Goal: Information Seeking & Learning: Understand process/instructions

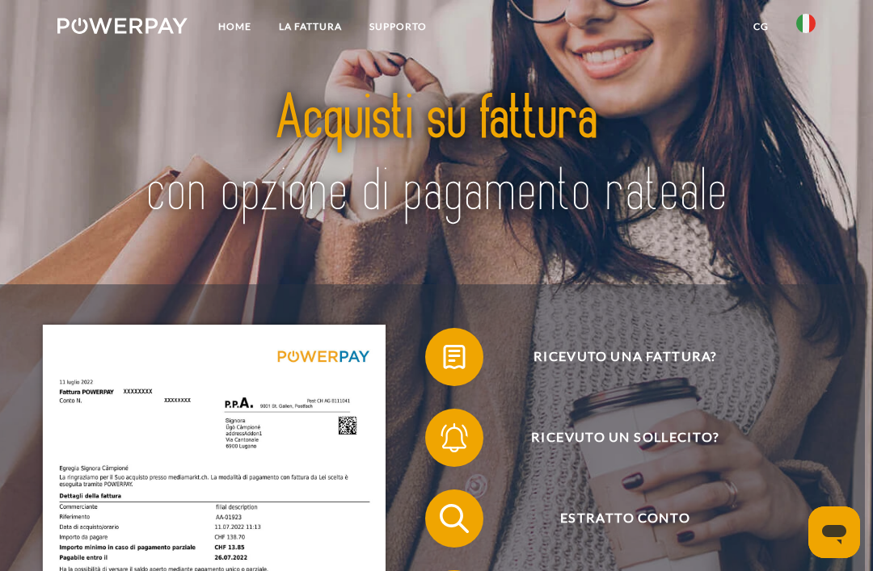
click at [301, 25] on link "LA FATTURA" at bounding box center [310, 26] width 91 height 29
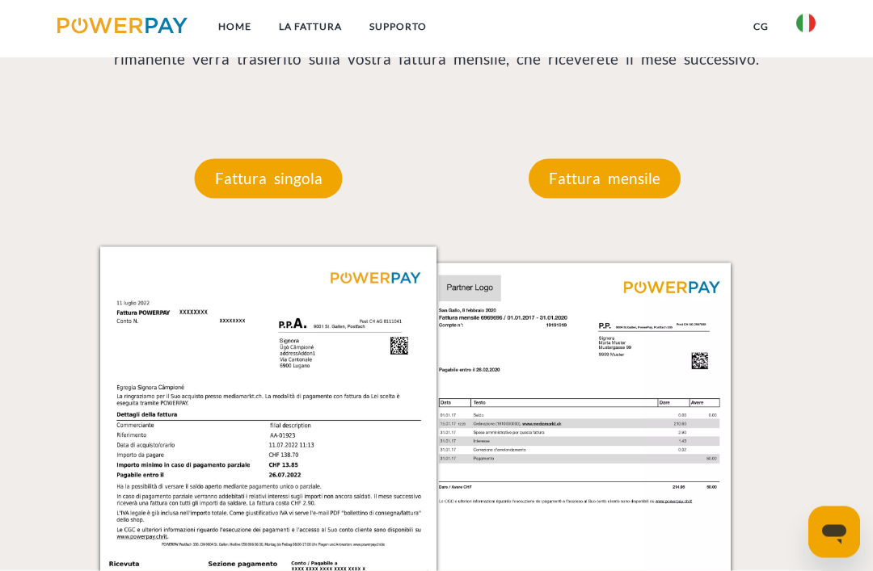
scroll to position [1202, 0]
click at [251, 196] on p "Fattura singola" at bounding box center [269, 177] width 148 height 39
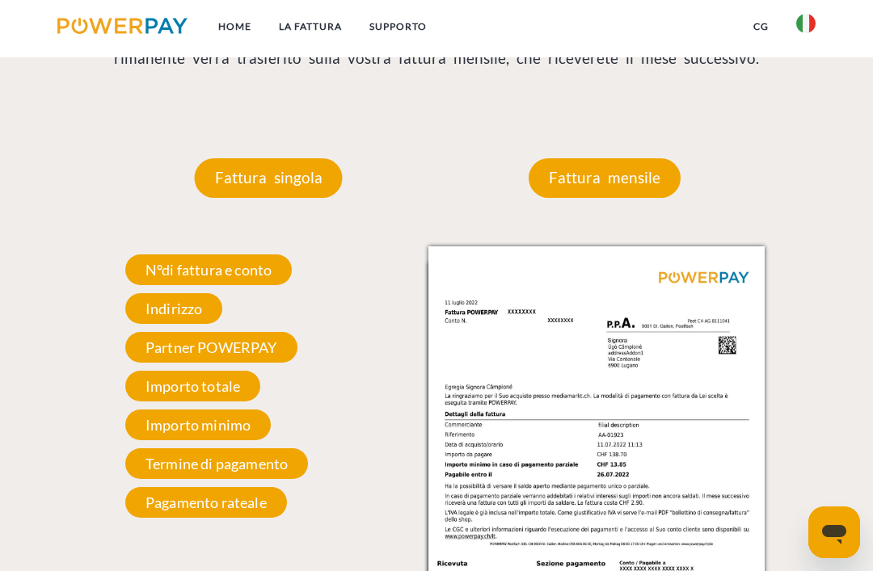
click at [162, 435] on span "Importo minimo" at bounding box center [198, 425] width 146 height 31
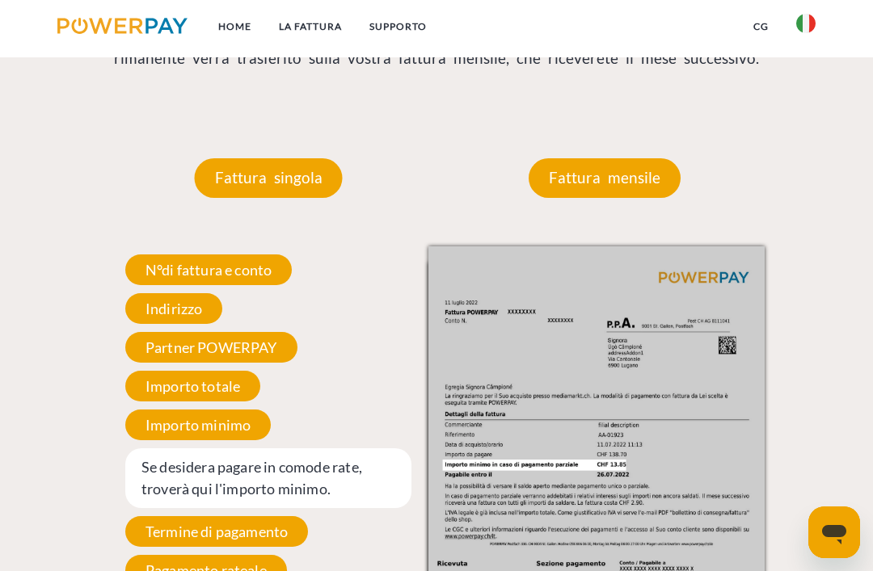
click at [275, 487] on span "Se desidera pagare in comode rate, troverà qui l'importo minimo." at bounding box center [268, 479] width 286 height 60
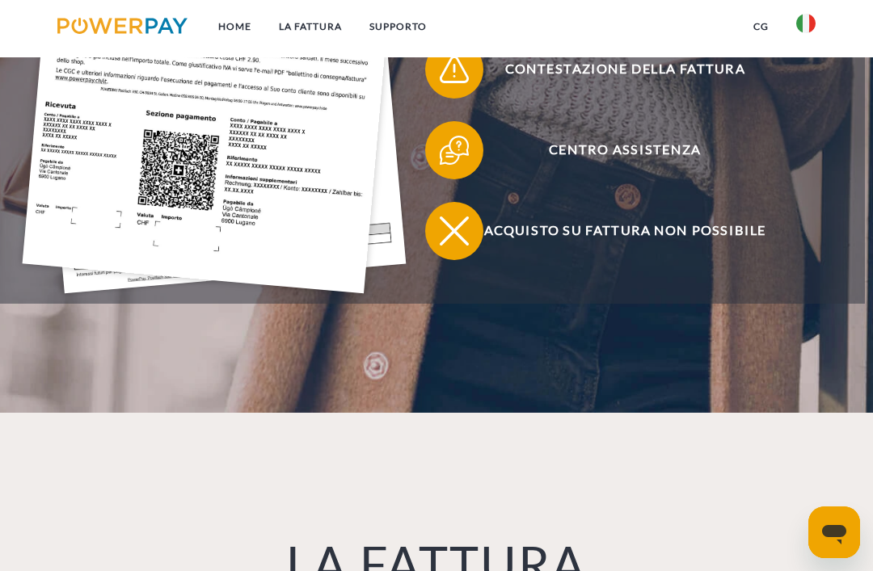
scroll to position [524, 0]
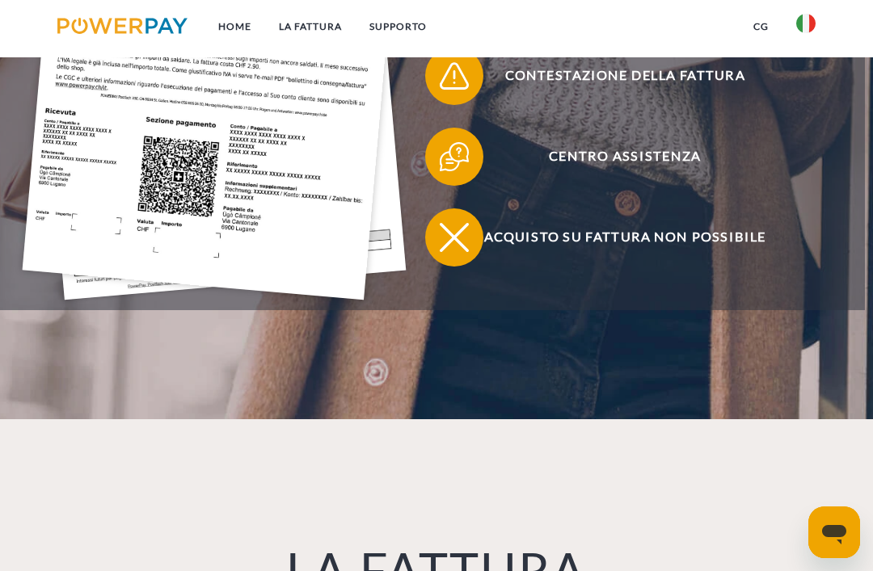
click at [226, 29] on link "Home" at bounding box center [234, 26] width 61 height 29
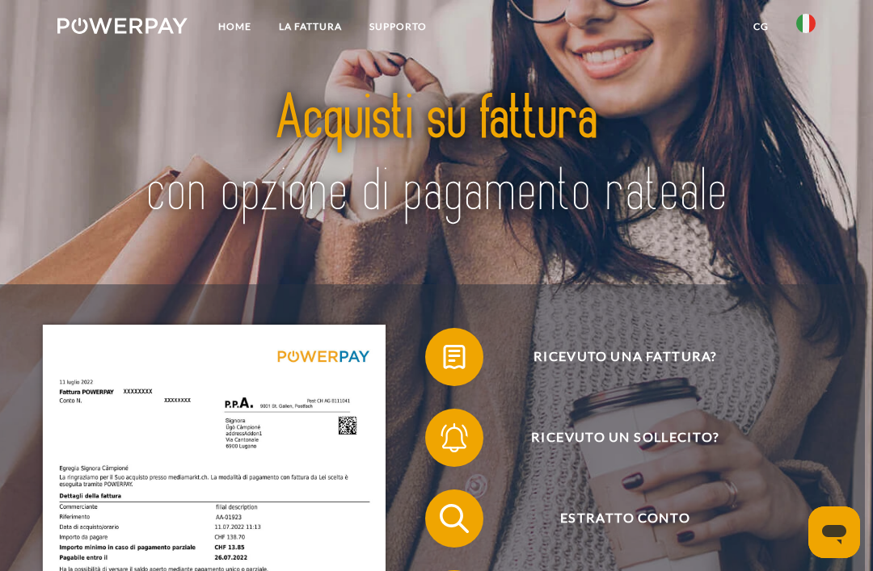
click at [580, 368] on span "Ricevuto una fattura?" at bounding box center [625, 357] width 356 height 58
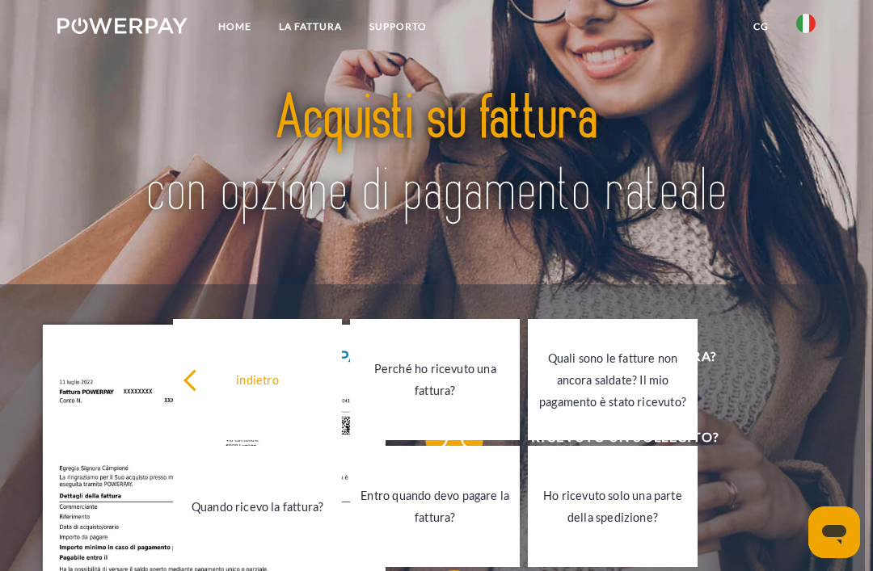
click at [305, 29] on link "LA FATTURA" at bounding box center [310, 26] width 91 height 29
click at [314, 27] on link "LA FATTURA" at bounding box center [310, 26] width 91 height 29
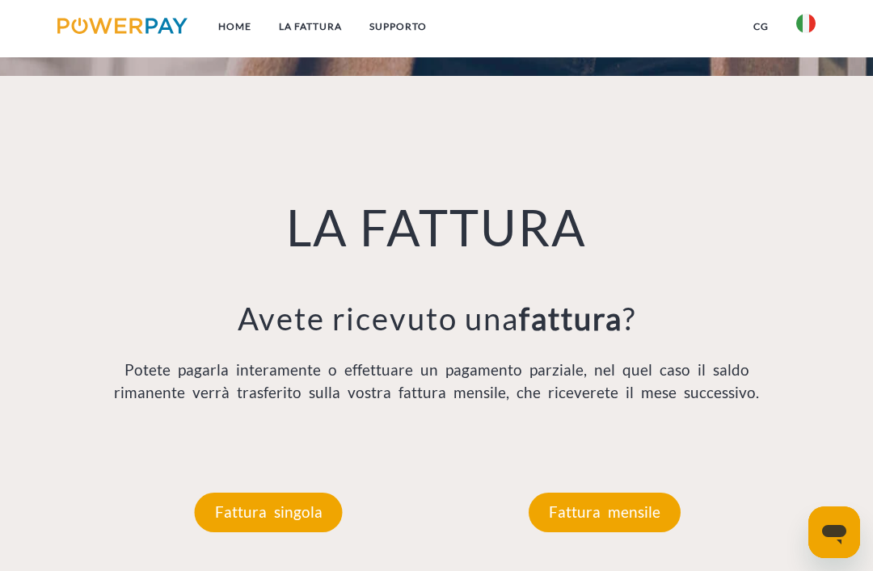
scroll to position [954, 0]
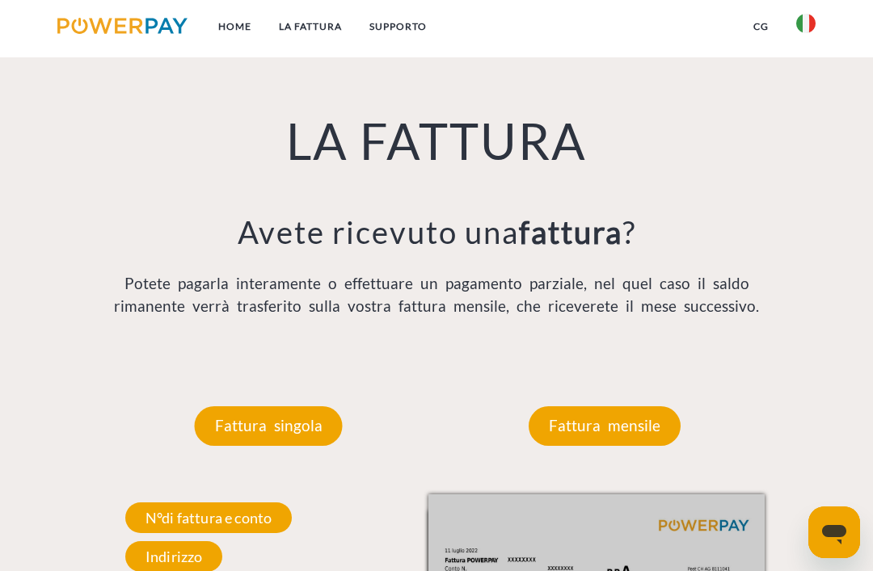
click at [185, 522] on span "N°di fattura e conto" at bounding box center [208, 518] width 167 height 31
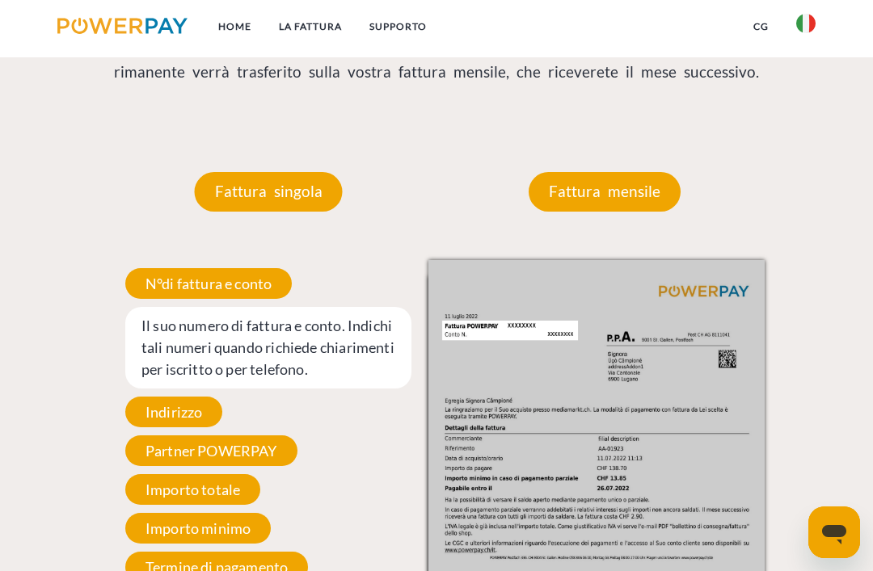
scroll to position [1187, 0]
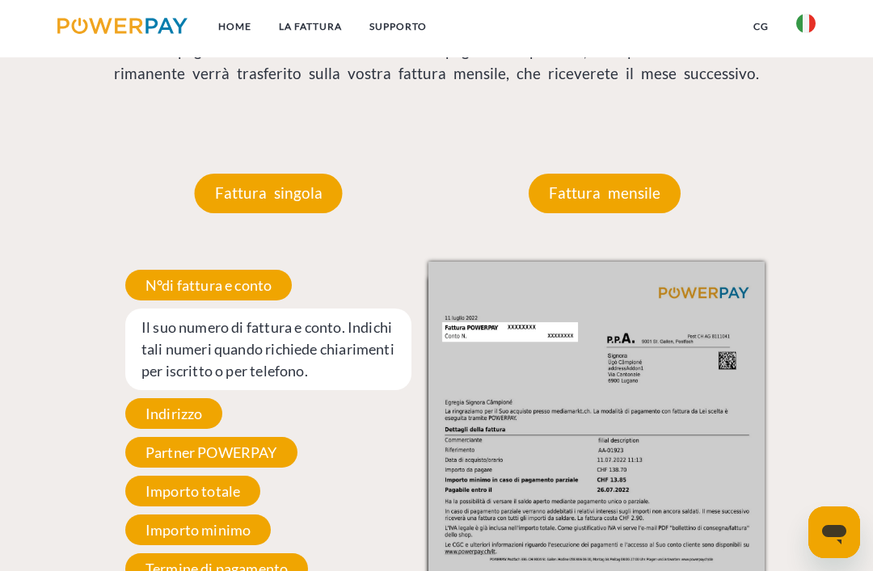
click at [537, 365] on img at bounding box center [596, 499] width 336 height 475
